Goal: Information Seeking & Learning: Learn about a topic

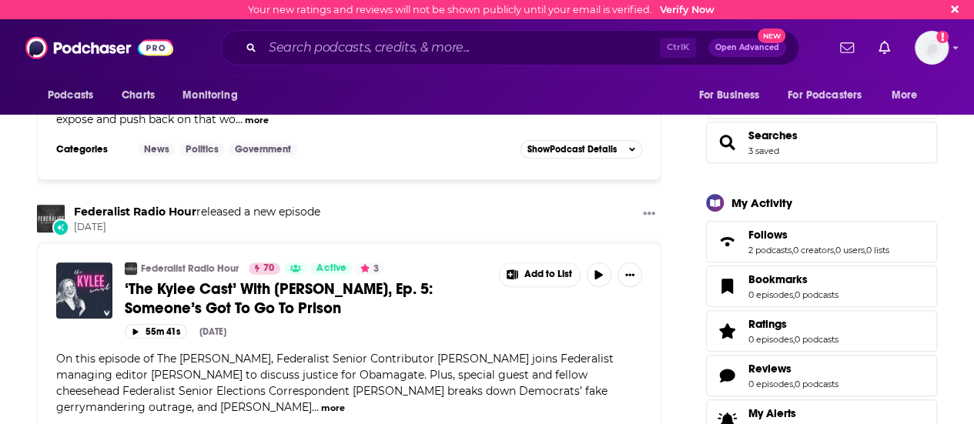
scroll to position [385, 0]
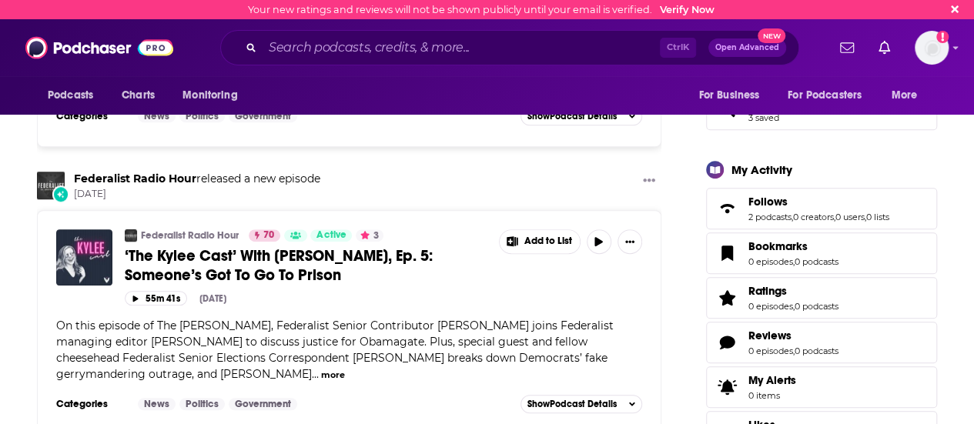
click at [295, 47] on input "Search podcasts, credits, & more..." at bounding box center [461, 47] width 397 height 25
click at [333, 53] on input "Search podcasts, credits, & more..." at bounding box center [461, 47] width 397 height 25
click at [337, 52] on input "Search podcasts, credits, & more..." at bounding box center [461, 47] width 397 height 25
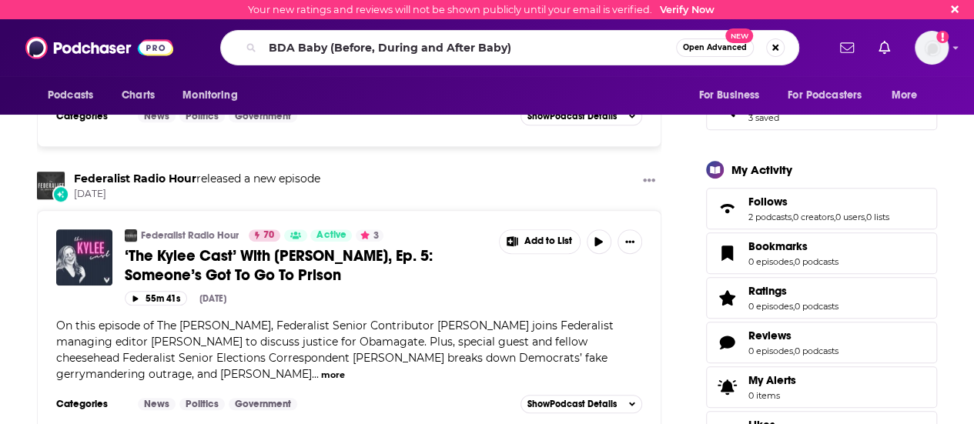
click at [572, 57] on input "BDA Baby (Before, During and After Baby)" at bounding box center [470, 47] width 414 height 25
type input "BDA Baby (Before, During and After Baby)"
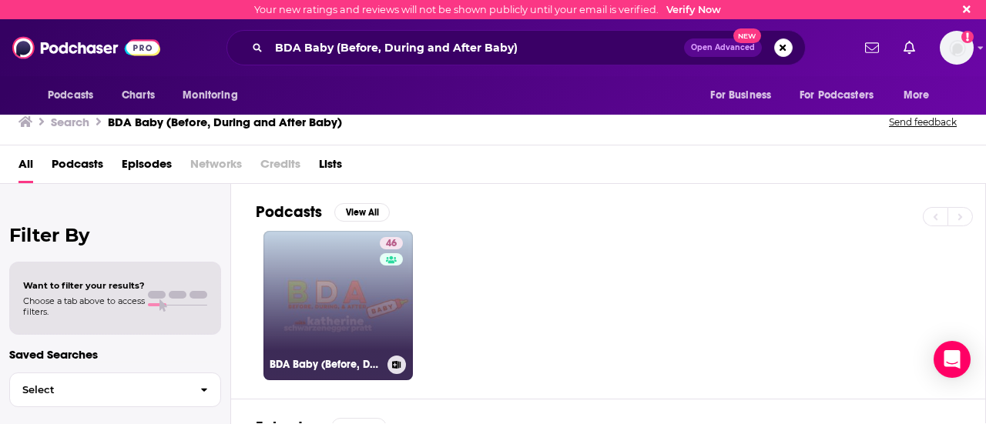
click at [374, 290] on link "46 BDA Baby (Before, During and After Baby)" at bounding box center [337, 305] width 149 height 149
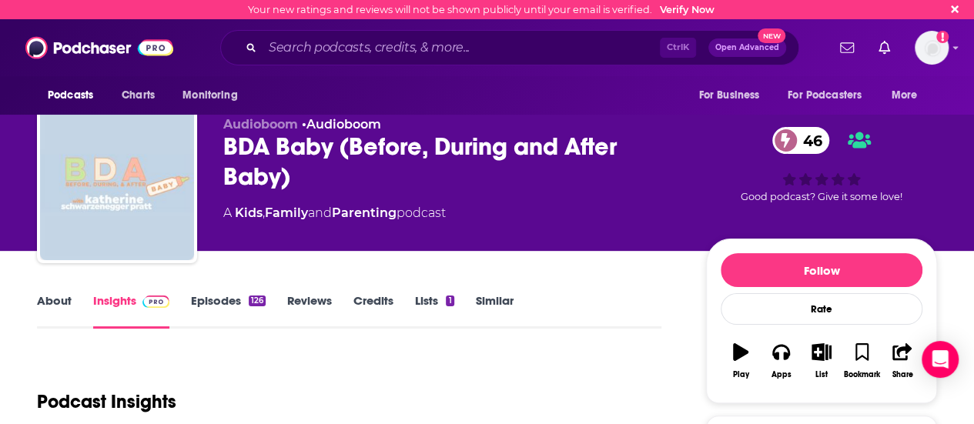
click at [64, 303] on link "About" at bounding box center [54, 310] width 35 height 35
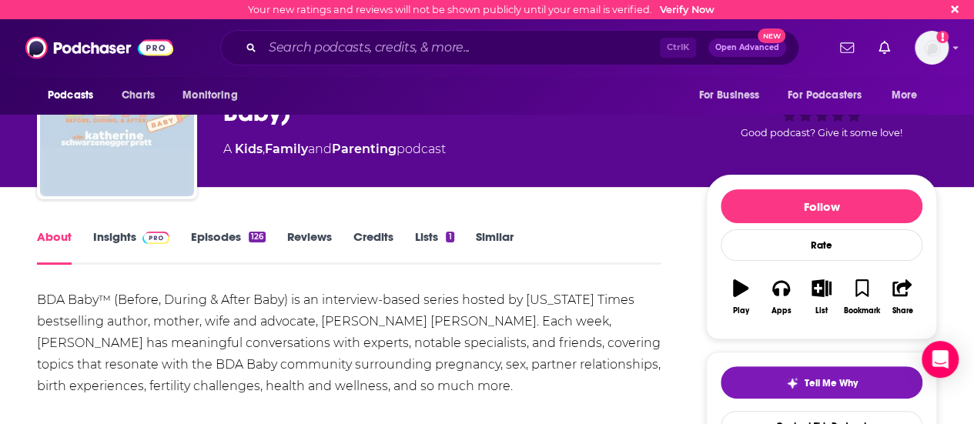
scroll to position [154, 0]
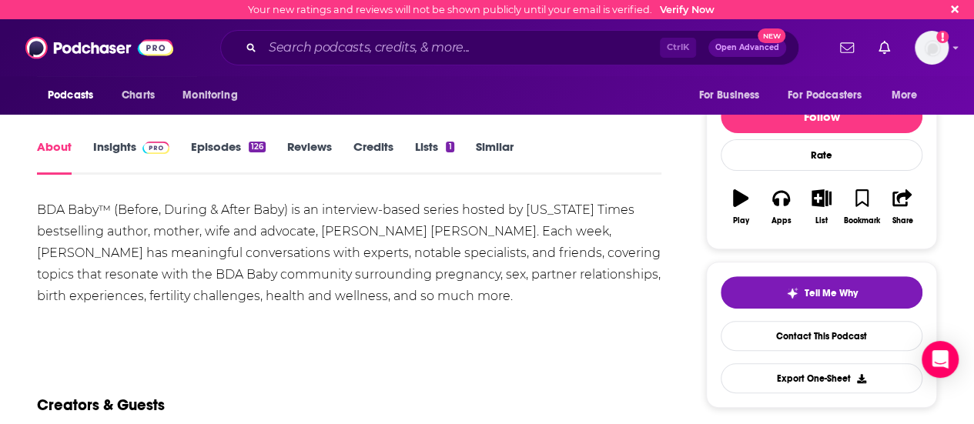
click at [387, 227] on div "BDA Baby™ (Before, During & After Baby) is an interview-based series hosted by …" at bounding box center [349, 253] width 625 height 108
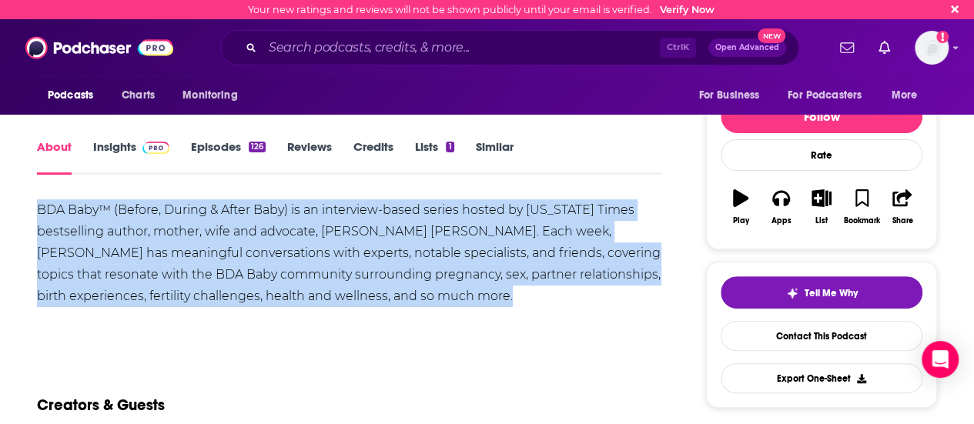
click at [387, 227] on div "BDA Baby™ (Before, During & After Baby) is an interview-based series hosted by …" at bounding box center [349, 253] width 625 height 108
copy div "BDA Baby™ (Before, During & After Baby) is an interview-based series hosted by …"
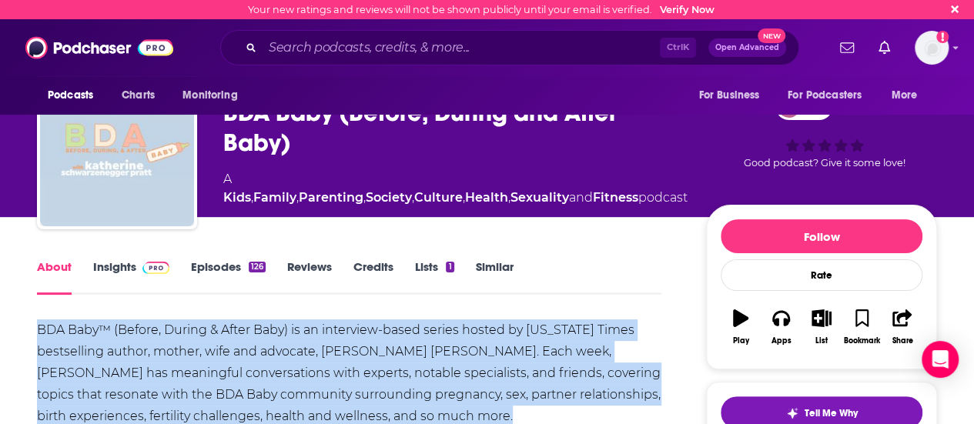
scroll to position [0, 0]
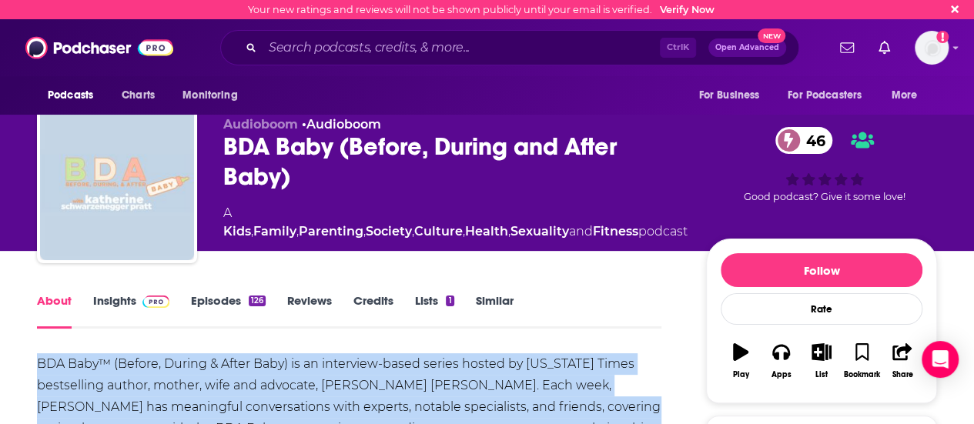
click at [123, 306] on link "Insights" at bounding box center [131, 310] width 76 height 35
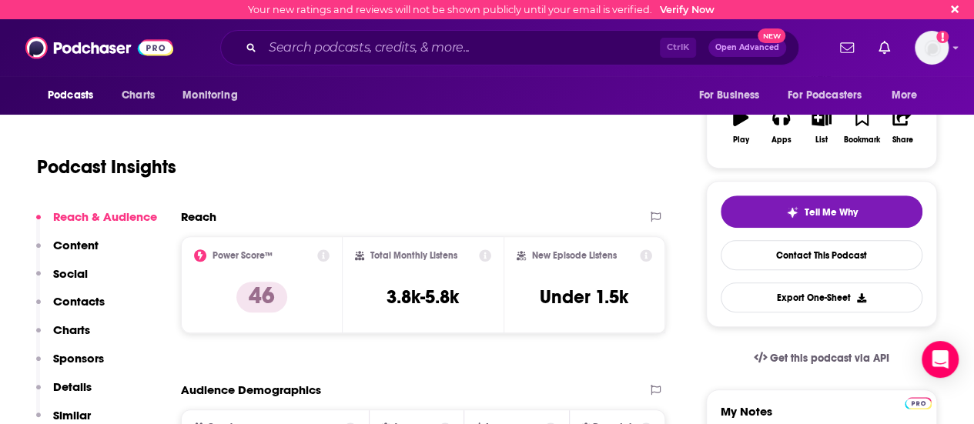
scroll to position [231, 0]
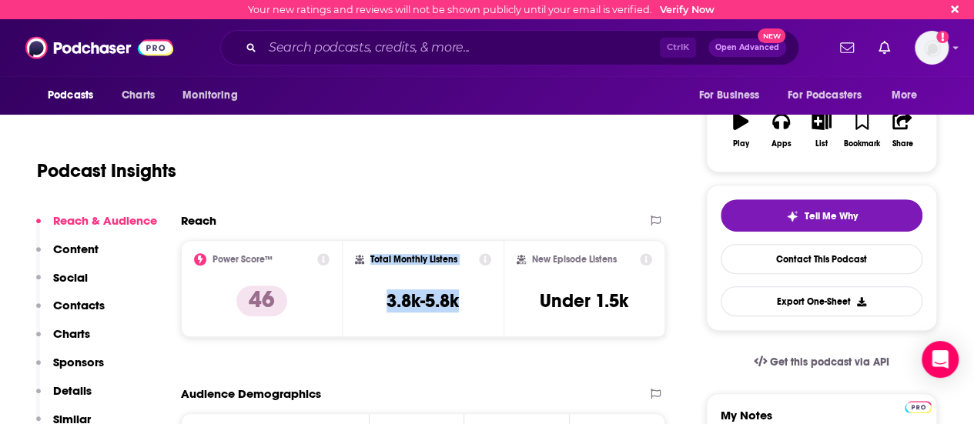
drag, startPoint x: 370, startPoint y: 258, endPoint x: 466, endPoint y: 301, distance: 104.8
click at [466, 301] on div "Total Monthly Listens 3.8k-5.8k" at bounding box center [423, 288] width 137 height 71
copy div "Total Monthly Listens 3.8k-5.8k"
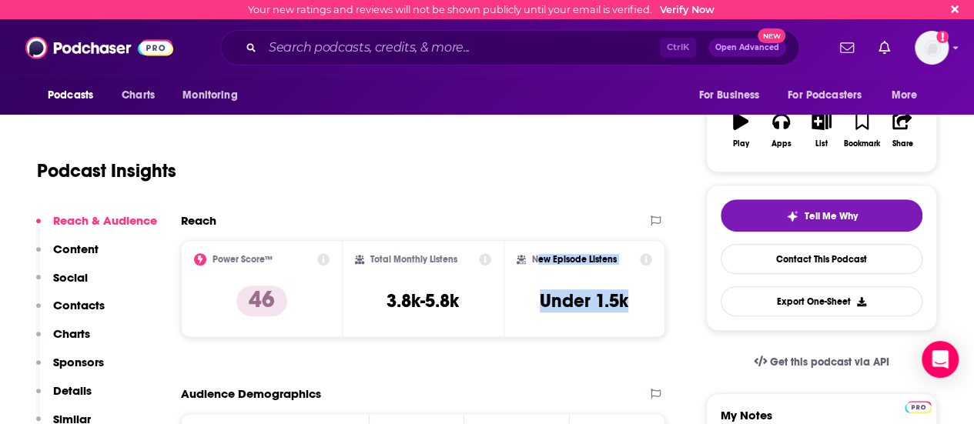
drag, startPoint x: 536, startPoint y: 258, endPoint x: 633, endPoint y: 300, distance: 105.6
click at [633, 300] on div "New Episode Listens Under 1.5k" at bounding box center [585, 288] width 136 height 71
copy div "ew Episode Listens Under 1.5k"
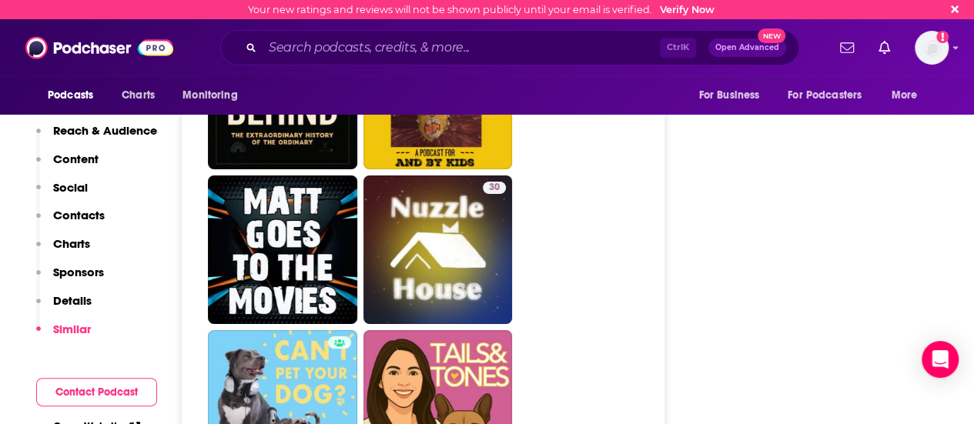
scroll to position [6008, 0]
